Goal: Download file/media

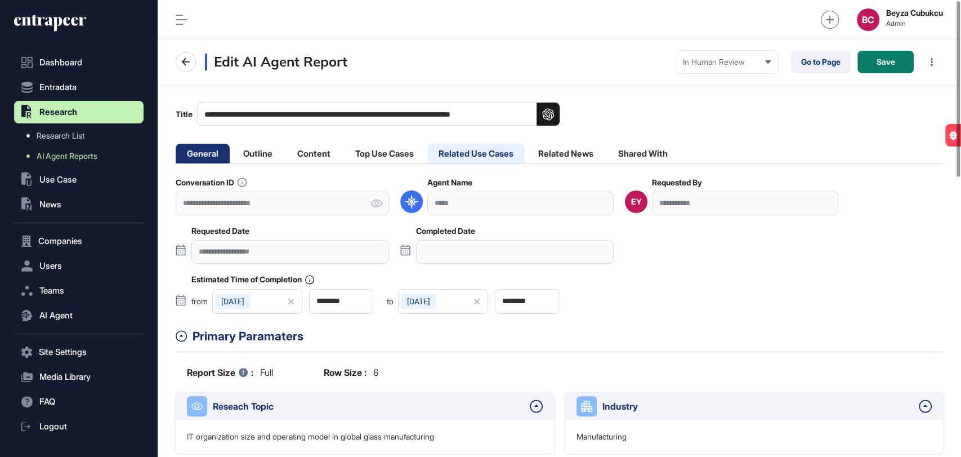
click at [466, 154] on li "Related Use Cases" at bounding box center [475, 154] width 97 height 20
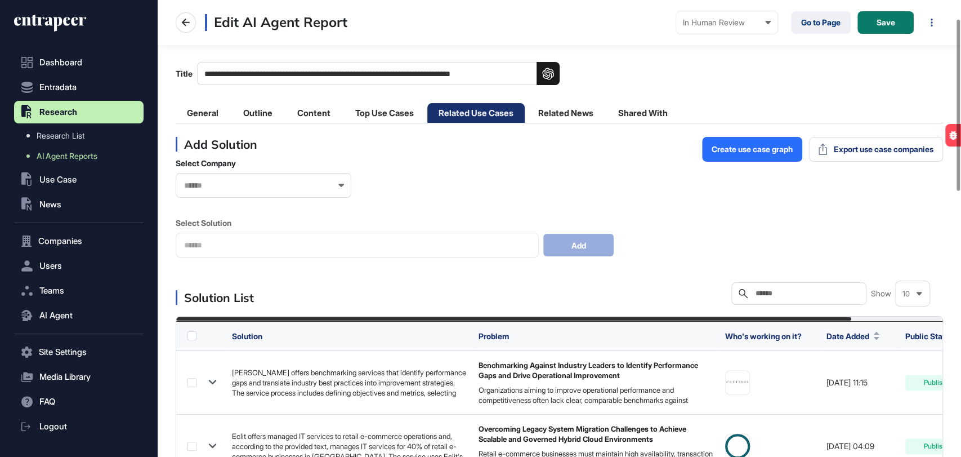
scroll to position [63, 0]
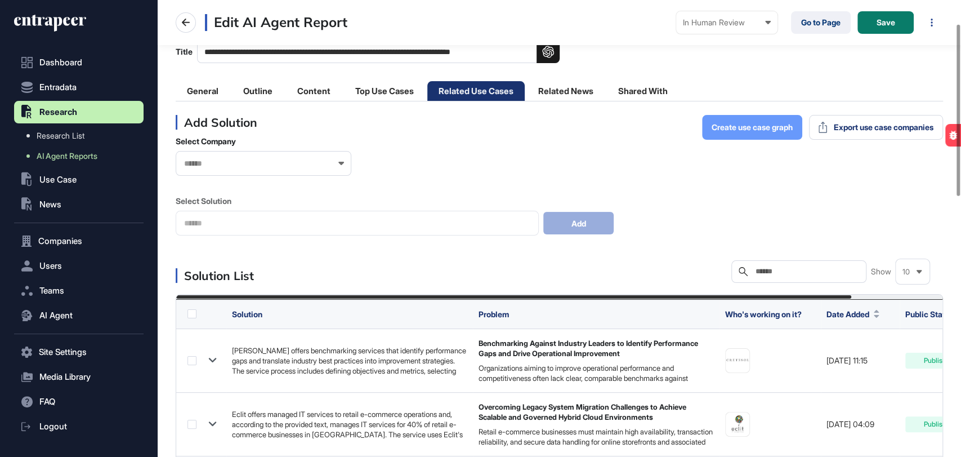
click at [751, 125] on span "Create use case graph" at bounding box center [752, 127] width 81 height 8
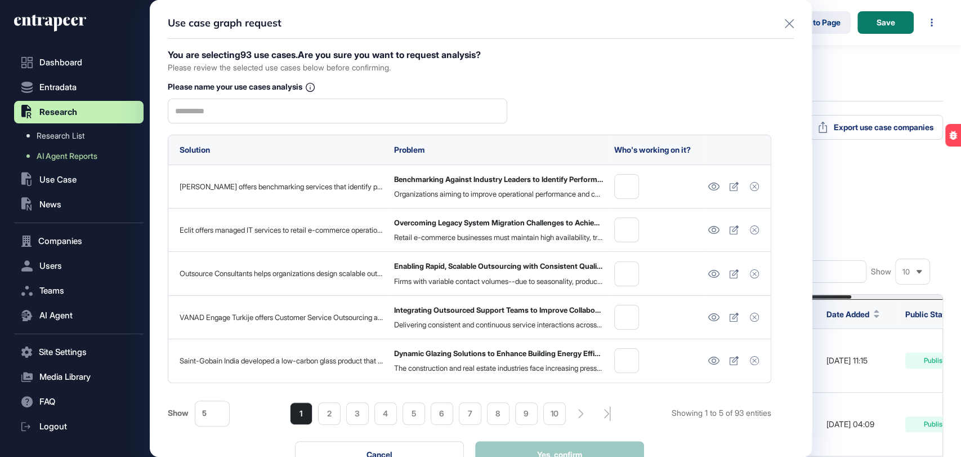
scroll to position [0, 0]
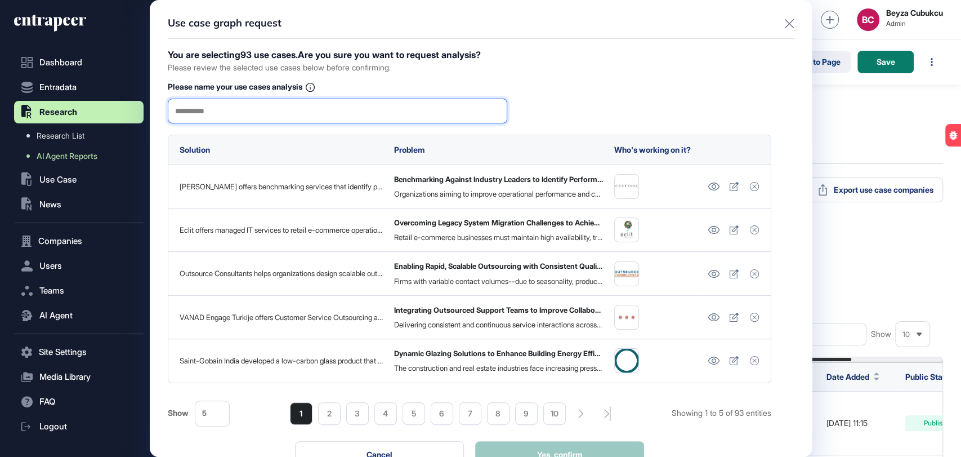
click at [378, 110] on input "text" at bounding box center [337, 111] width 325 height 24
type input "*******"
click at [543, 445] on button "Yes, confirm" at bounding box center [559, 454] width 169 height 27
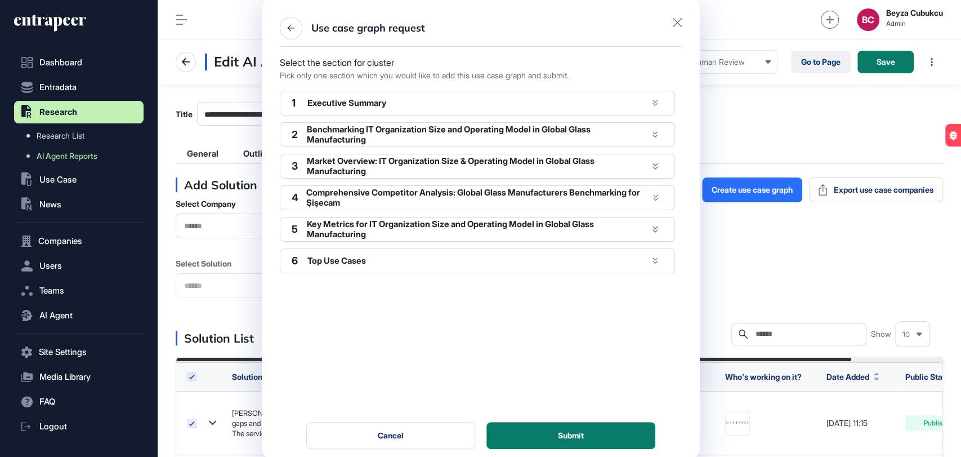
click at [649, 98] on div at bounding box center [656, 103] width 16 height 16
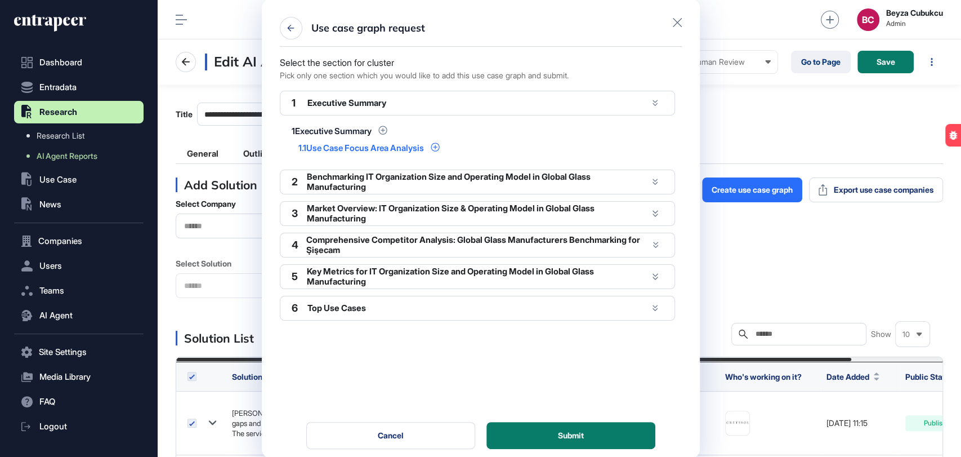
click at [440, 148] on icon at bounding box center [435, 146] width 9 height 9
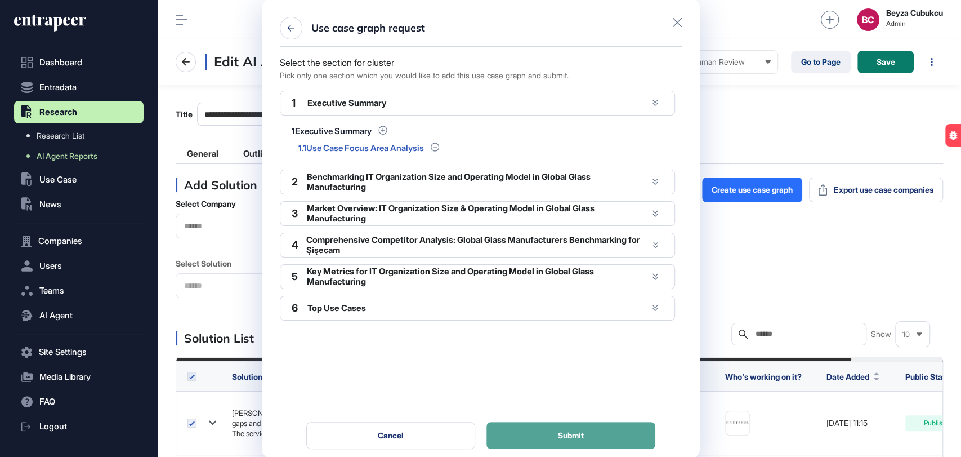
click at [538, 422] on button "Submit" at bounding box center [571, 435] width 169 height 27
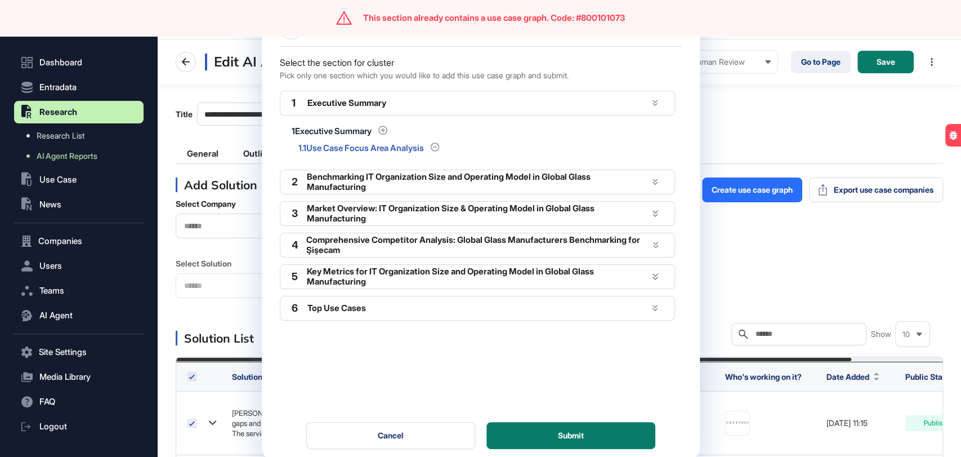
click at [725, 114] on div "Use case graph request Select the section for cluster Pick only one section whi…" at bounding box center [480, 228] width 961 height 457
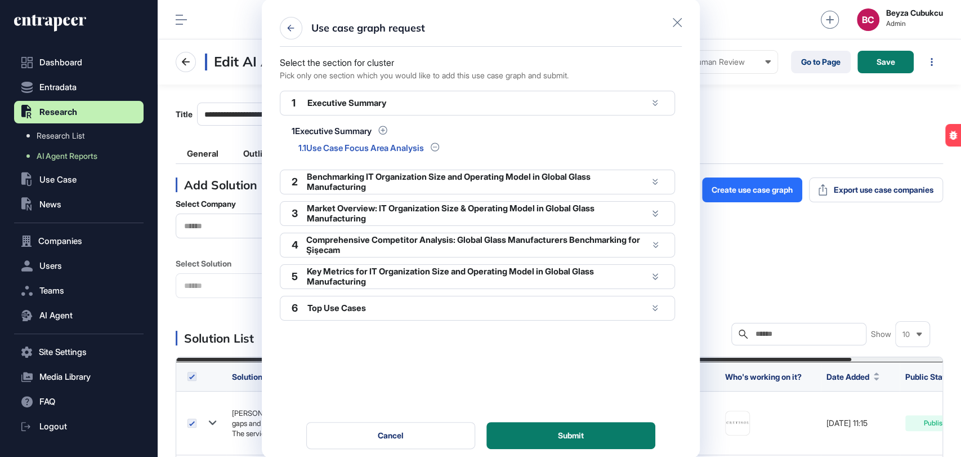
click at [678, 24] on icon at bounding box center [677, 22] width 9 height 9
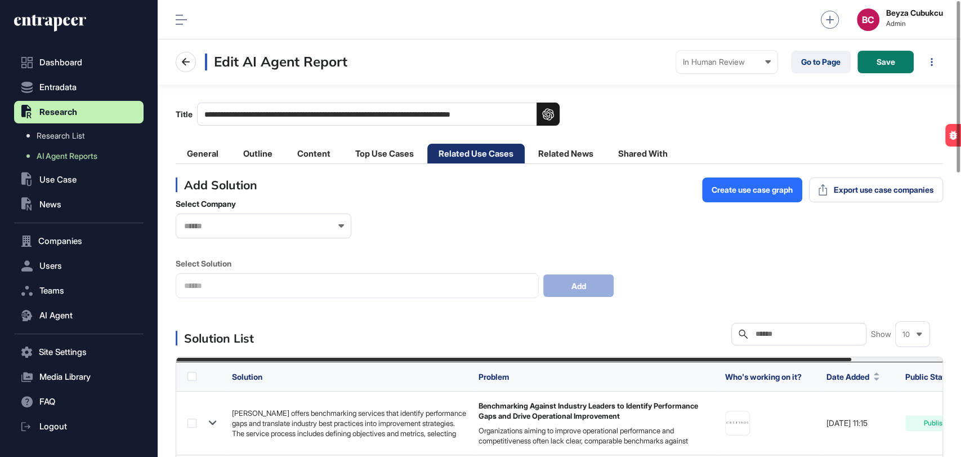
click at [302, 159] on li "Content" at bounding box center [314, 154] width 56 height 20
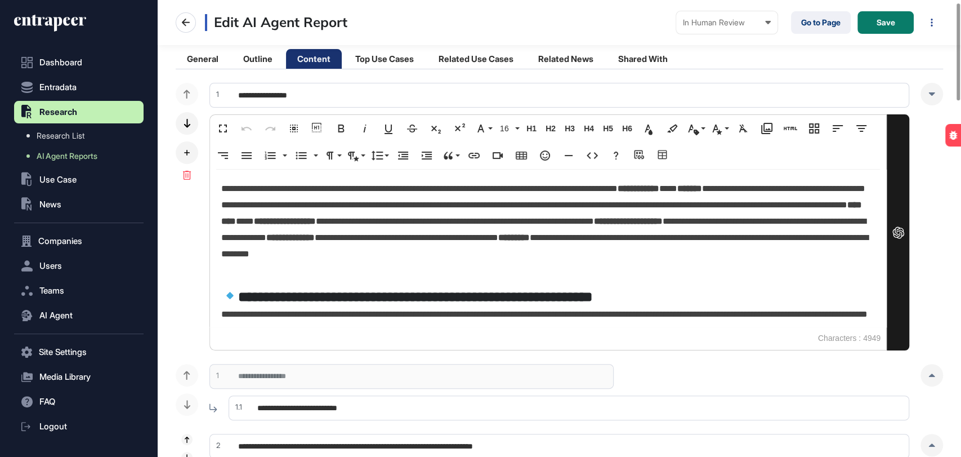
scroll to position [250, 0]
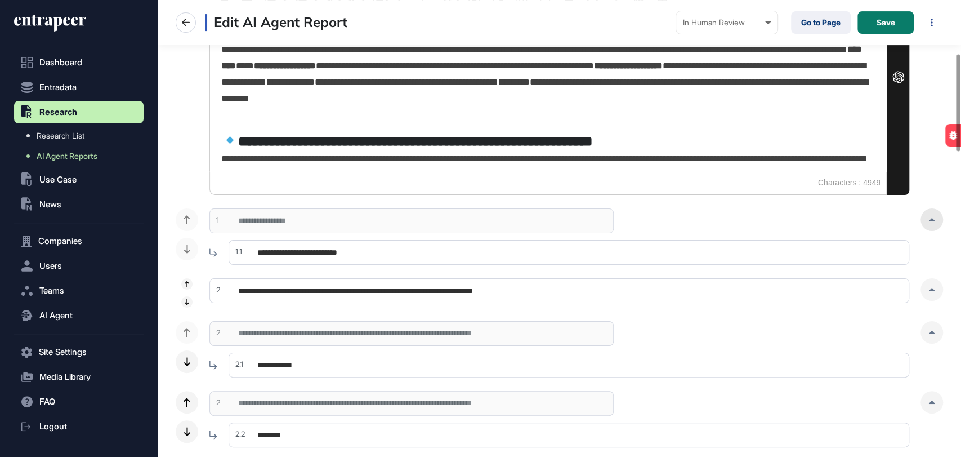
click at [938, 226] on div at bounding box center [932, 219] width 23 height 23
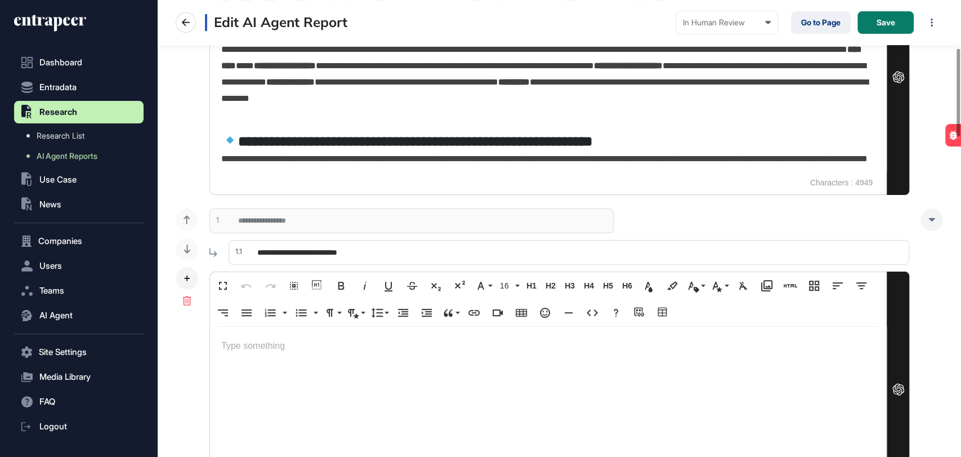
drag, startPoint x: 392, startPoint y: 253, endPoint x: 242, endPoint y: 258, distance: 150.4
click at [242, 258] on input "**********" at bounding box center [569, 252] width 681 height 25
click at [320, 351] on p at bounding box center [548, 346] width 654 height 16
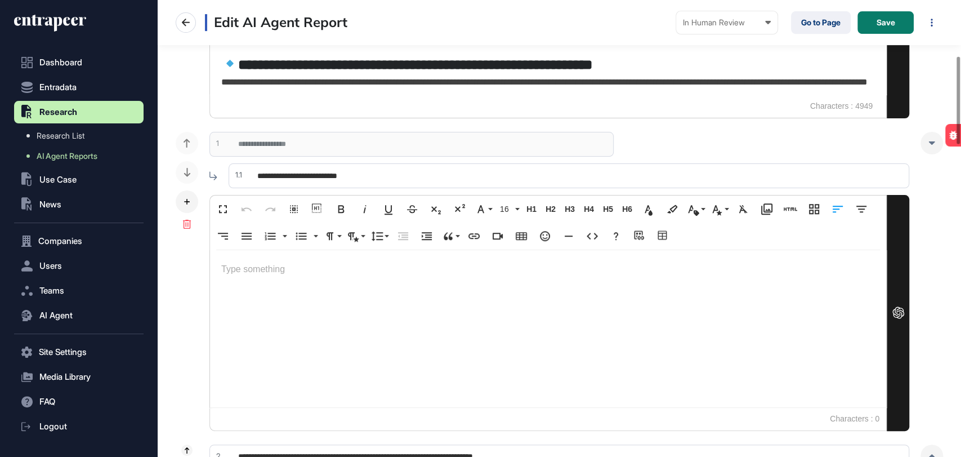
scroll to position [375, 0]
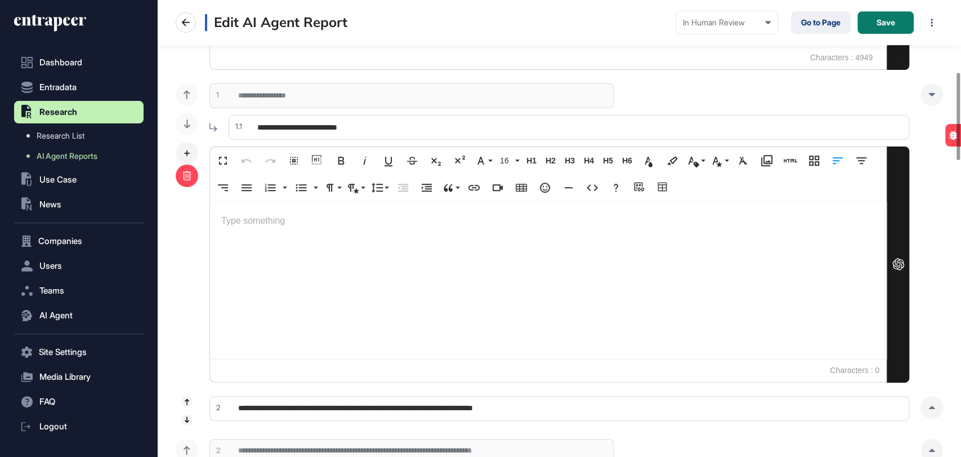
click at [186, 176] on icon at bounding box center [187, 175] width 8 height 9
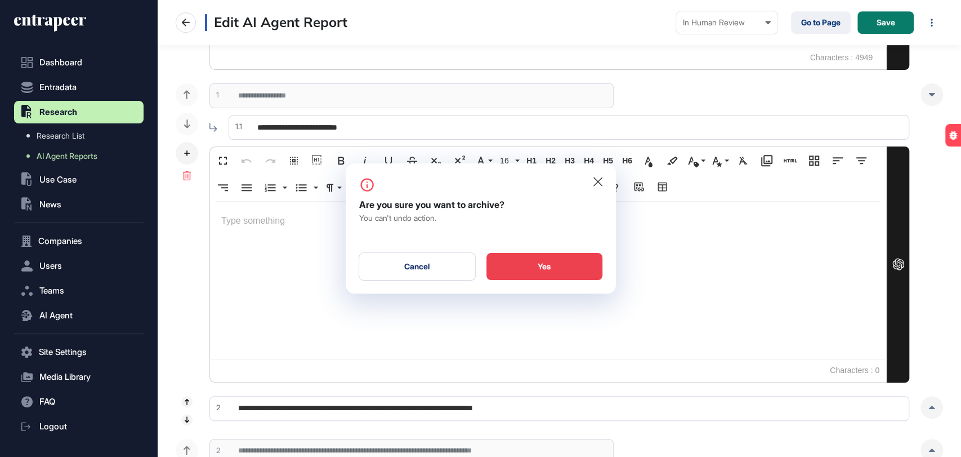
click at [534, 255] on div "Yes" at bounding box center [545, 266] width 116 height 27
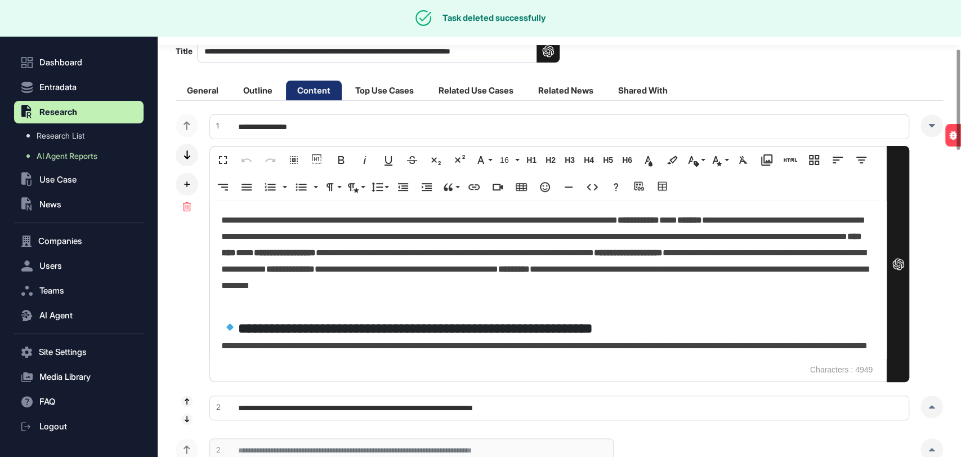
scroll to position [63, 0]
click at [186, 188] on div at bounding box center [187, 184] width 23 height 23
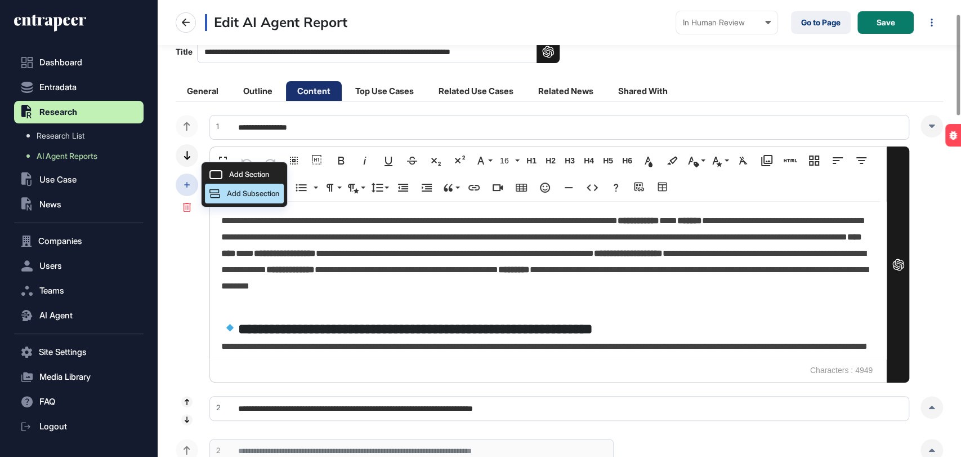
click at [220, 193] on div "Add Subsection" at bounding box center [244, 194] width 79 height 20
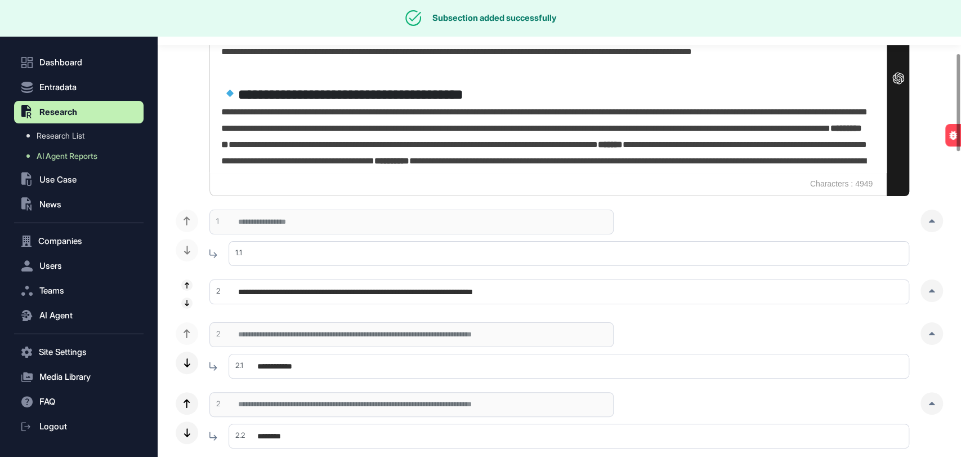
scroll to position [250, 0]
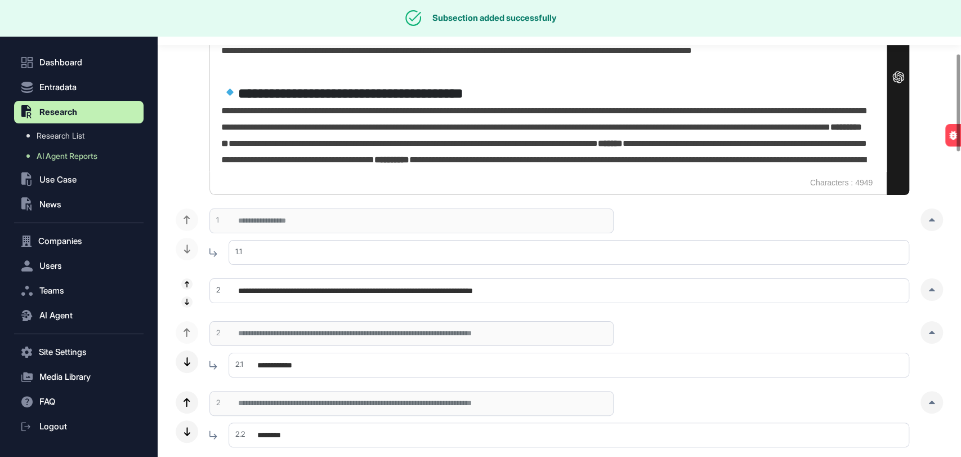
click at [288, 240] on input "text" at bounding box center [569, 252] width 681 height 25
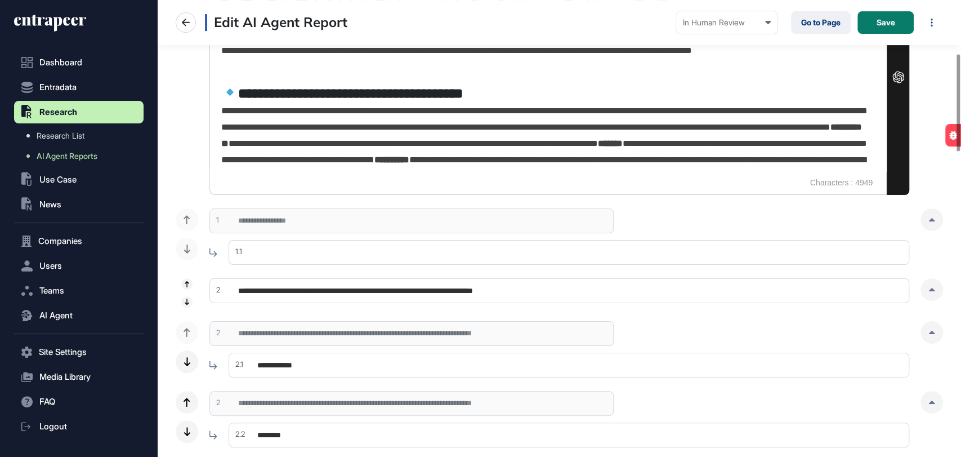
paste input "**********"
type input "**********"
click at [884, 24] on span "Save" at bounding box center [886, 23] width 19 height 8
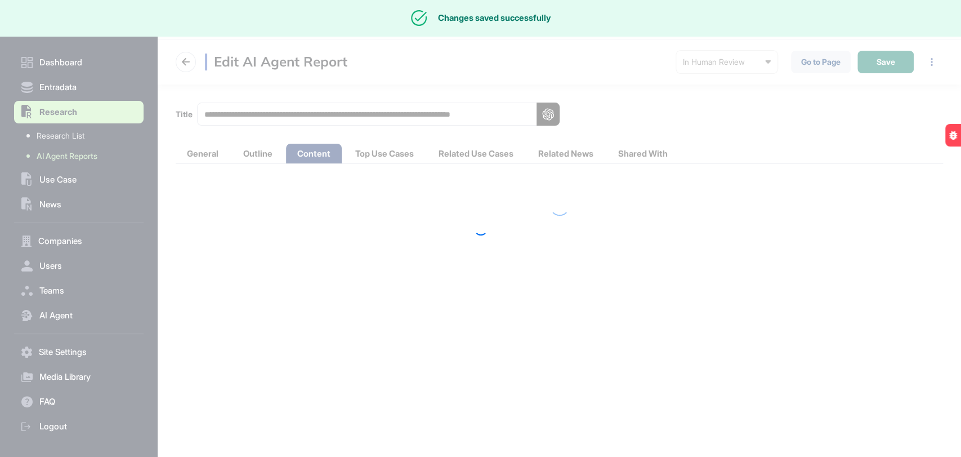
scroll to position [0, 0]
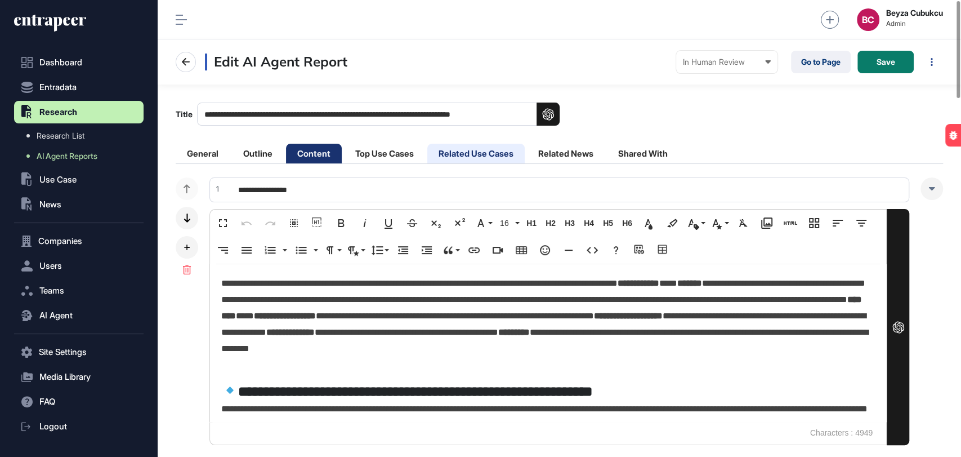
click at [492, 150] on li "Related Use Cases" at bounding box center [475, 154] width 97 height 20
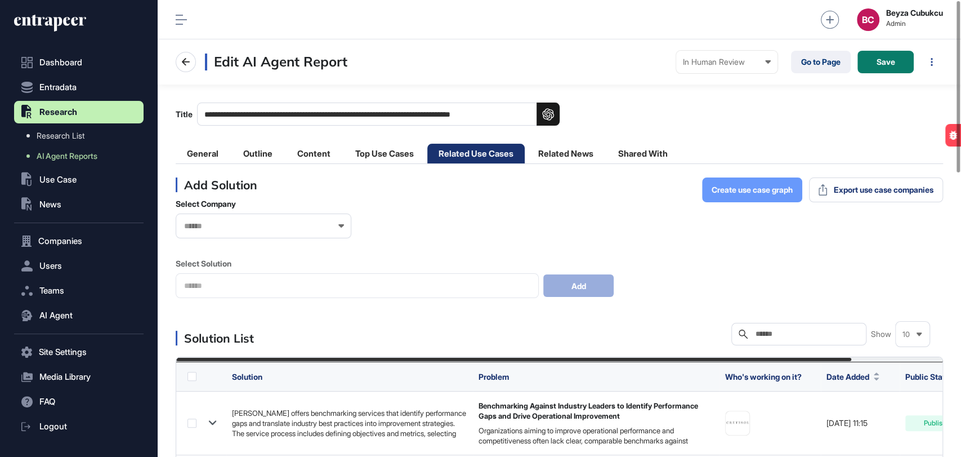
click at [751, 186] on span "Create use case graph" at bounding box center [752, 190] width 81 height 8
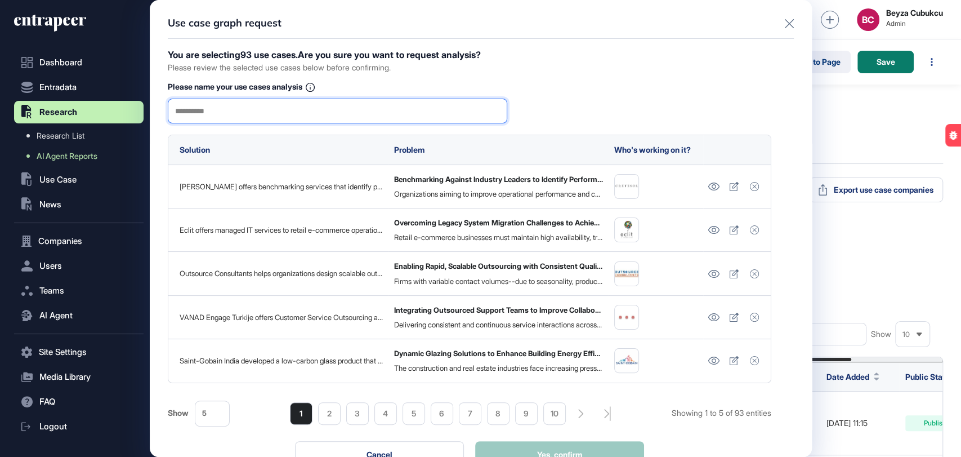
click at [257, 112] on input "text" at bounding box center [337, 111] width 325 height 24
type input "*******"
click at [574, 444] on button "Yes, confirm" at bounding box center [559, 454] width 169 height 27
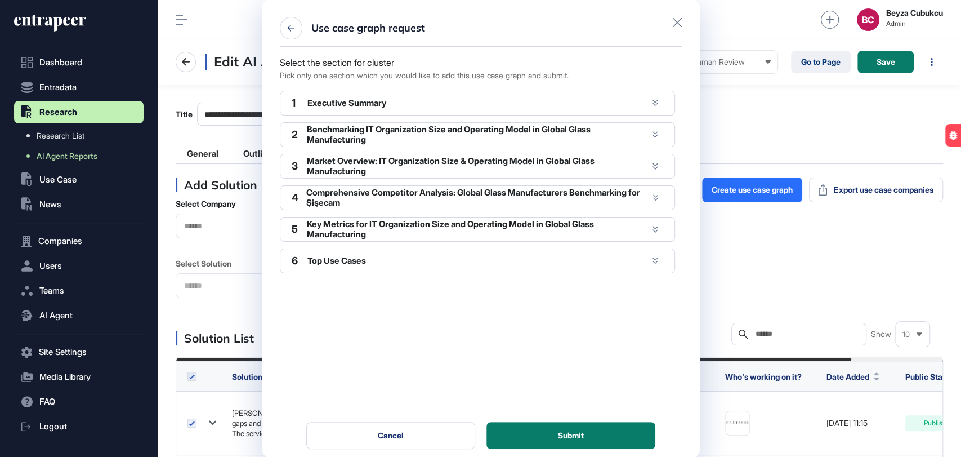
click at [432, 105] on div "Executive Summary" at bounding box center [477, 103] width 340 height 10
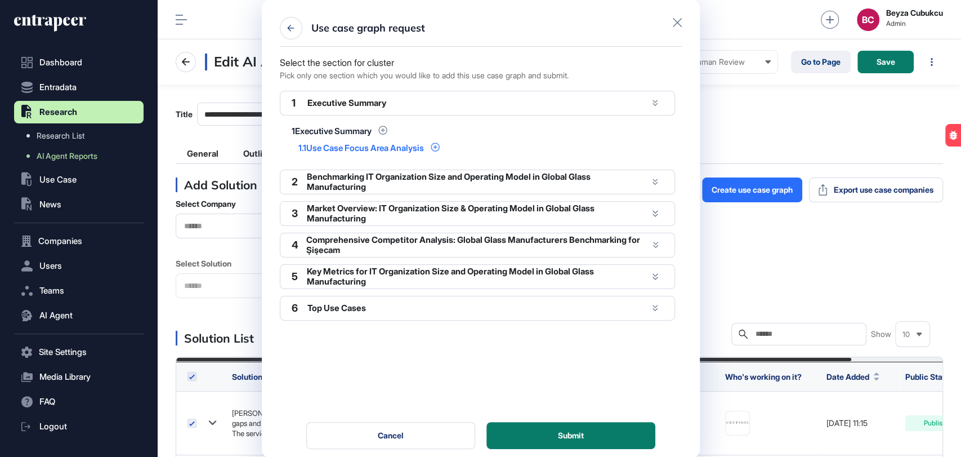
click at [440, 145] on icon at bounding box center [435, 146] width 9 height 9
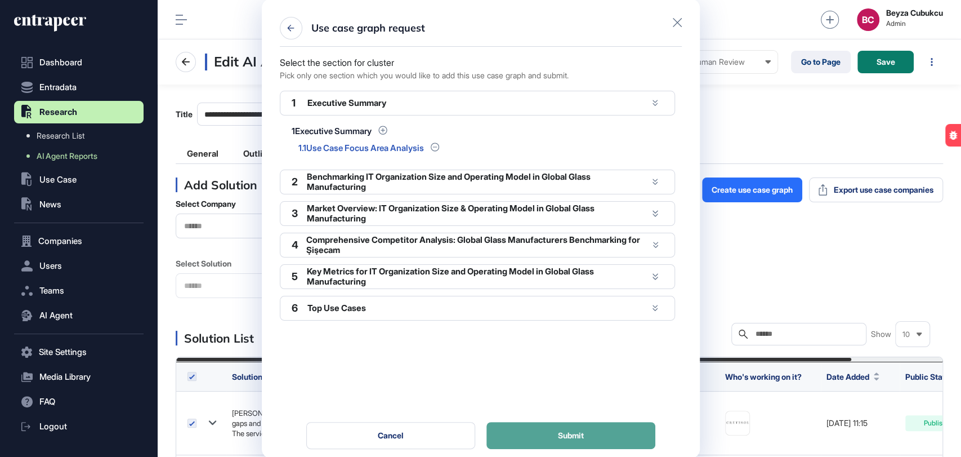
click at [579, 431] on span "Submit" at bounding box center [571, 435] width 26 height 8
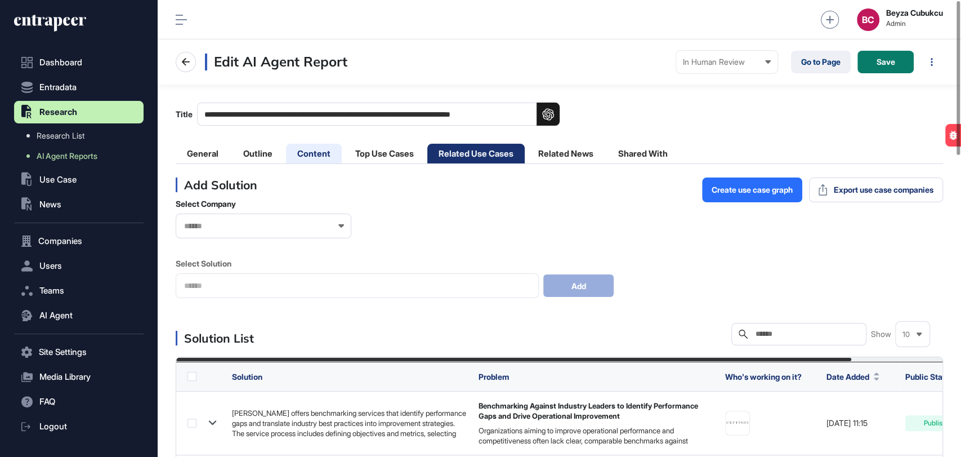
click at [319, 156] on li "Content" at bounding box center [314, 154] width 56 height 20
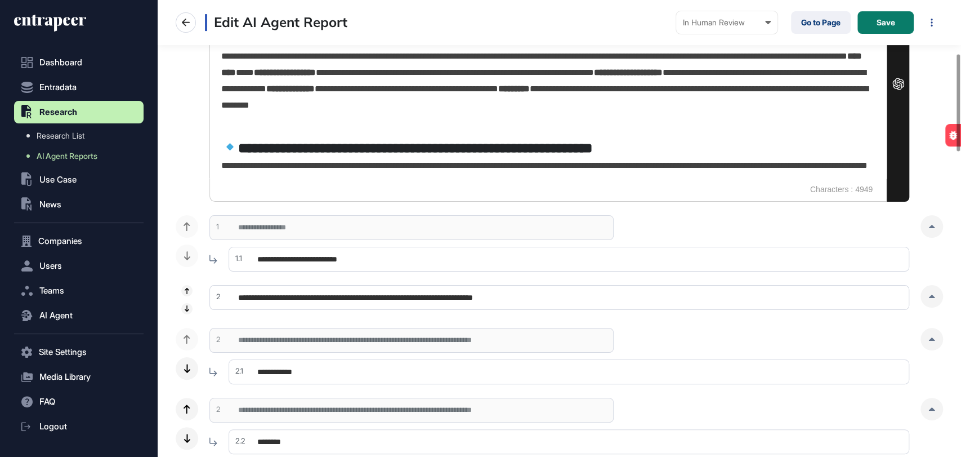
scroll to position [250, 0]
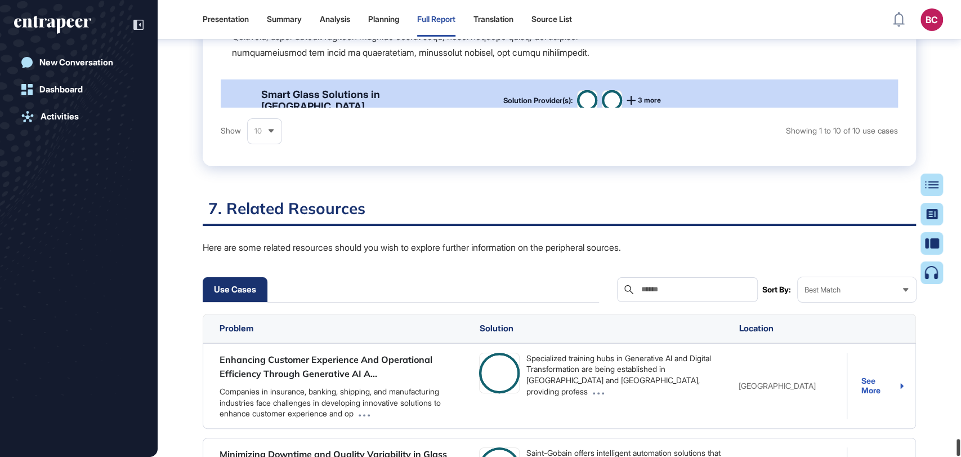
scroll to position [53868, 0]
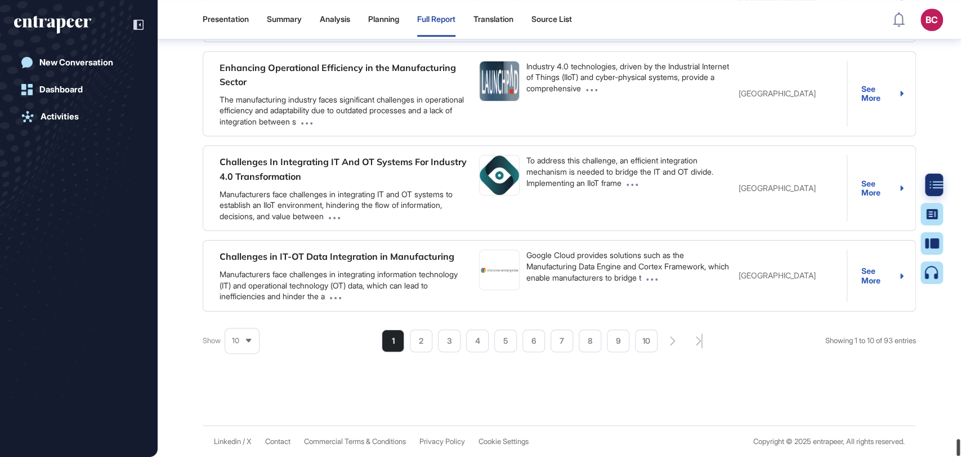
drag, startPoint x: 960, startPoint y: 13, endPoint x: 925, endPoint y: 177, distance: 168.1
click at [945, 452] on div "Presentation Summary Analysis Planning Full Report Translation Source List BC A…" at bounding box center [480, 228] width 961 height 457
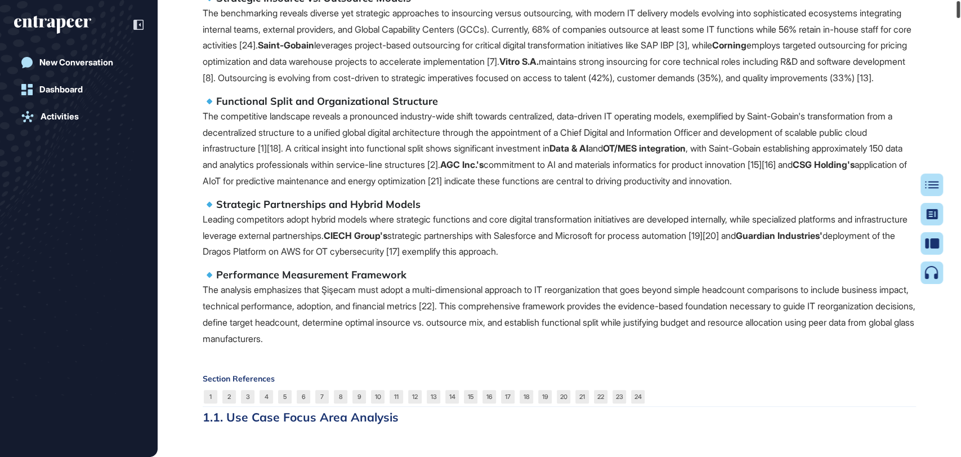
scroll to position [0, 0]
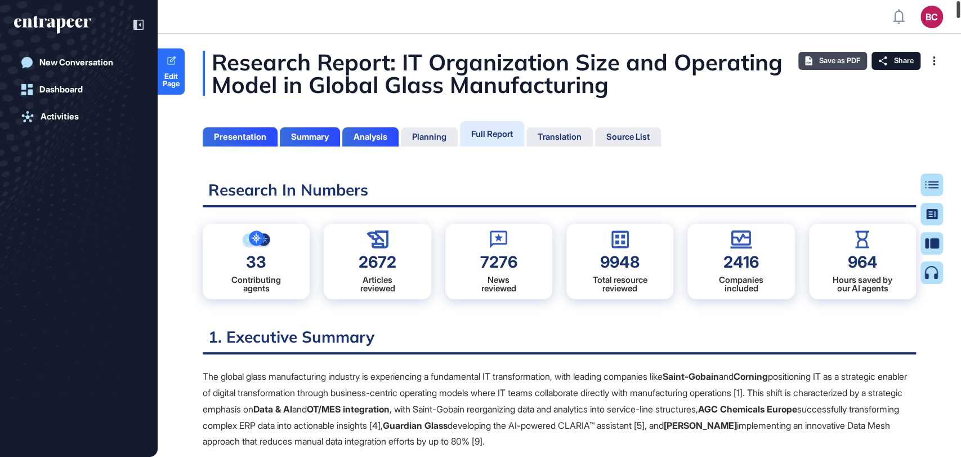
drag, startPoint x: 960, startPoint y: 449, endPoint x: 827, endPoint y: 52, distance: 418.8
click at [960, 0] on html "BC Admin Dashboard Dashboard Profile My Content Request More Data New Conversat…" at bounding box center [480, 273] width 961 height 547
click at [827, 55] on div "Save as PDF" at bounding box center [832, 61] width 69 height 18
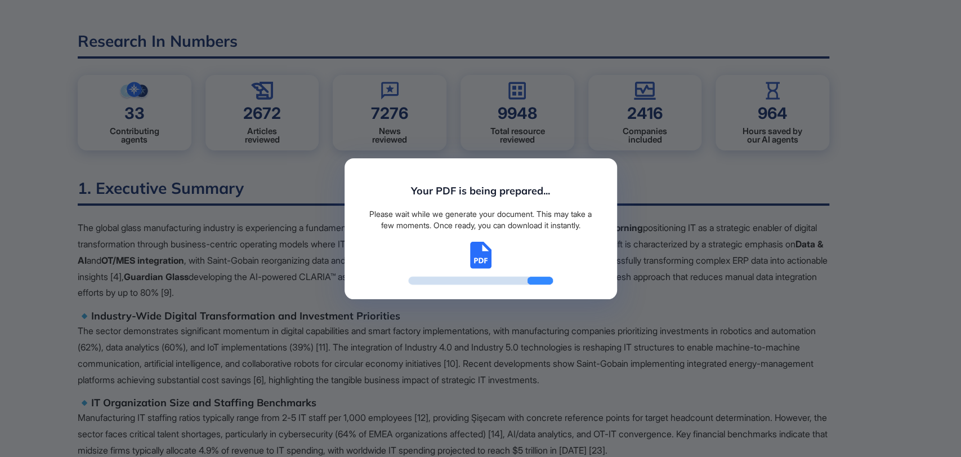
scroll to position [5, 0]
